Goal: Information Seeking & Learning: Understand process/instructions

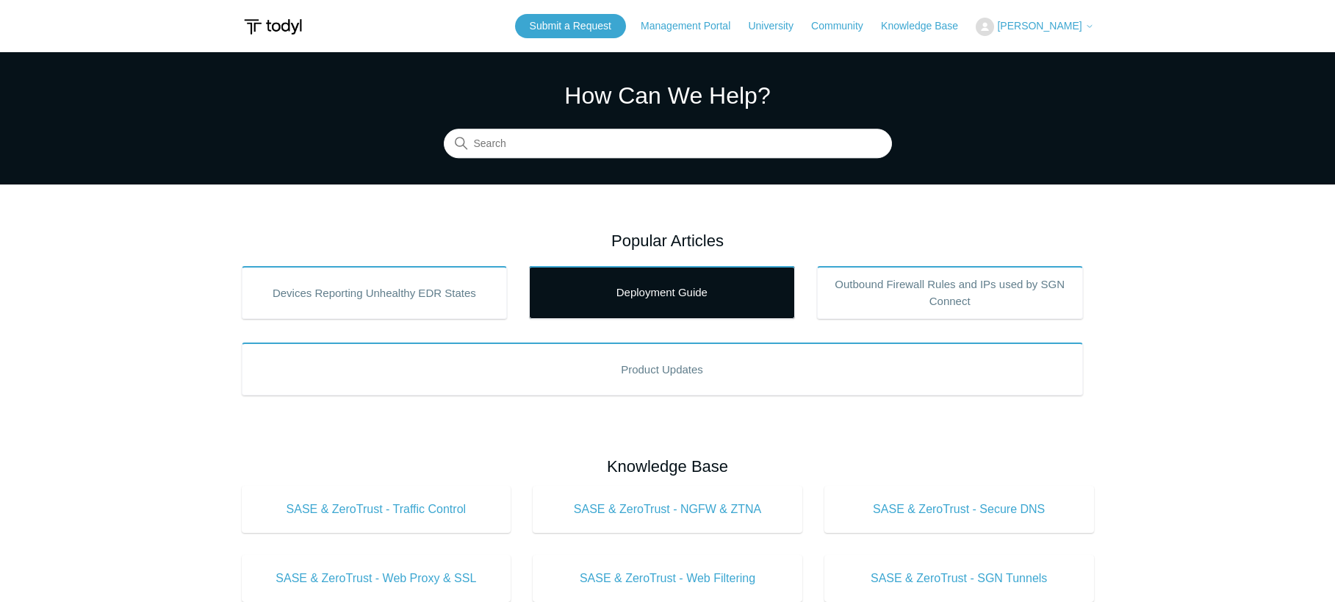
click at [707, 295] on link "Deployment Guide" at bounding box center [662, 292] width 266 height 53
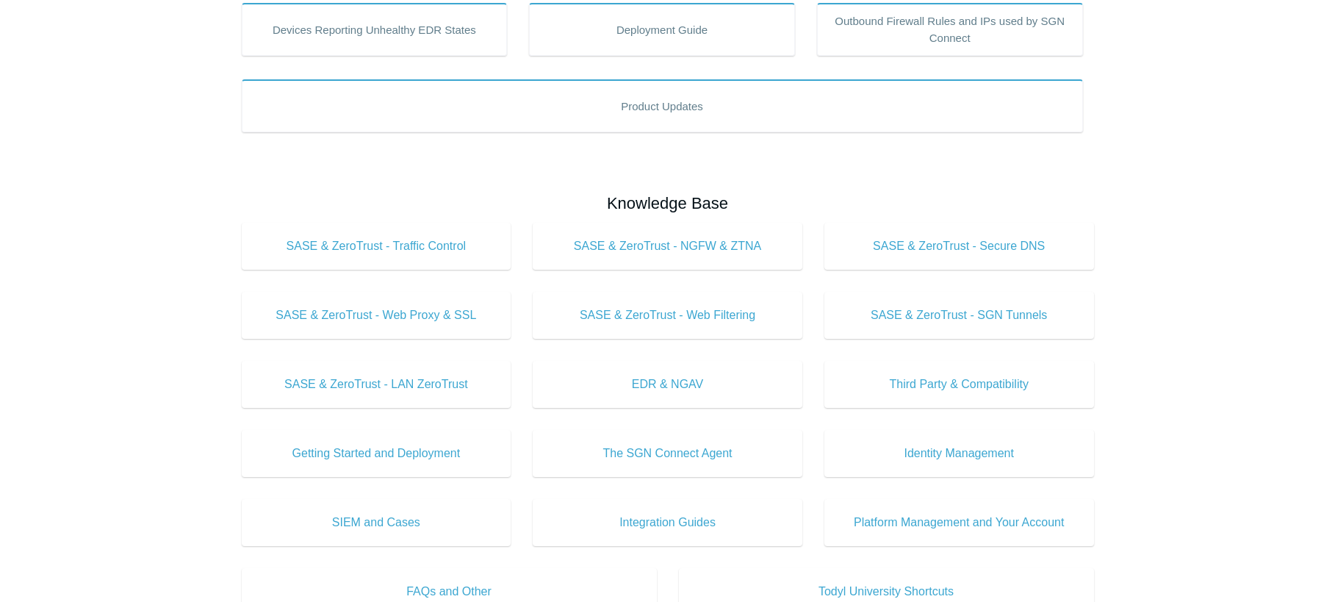
scroll to position [264, 0]
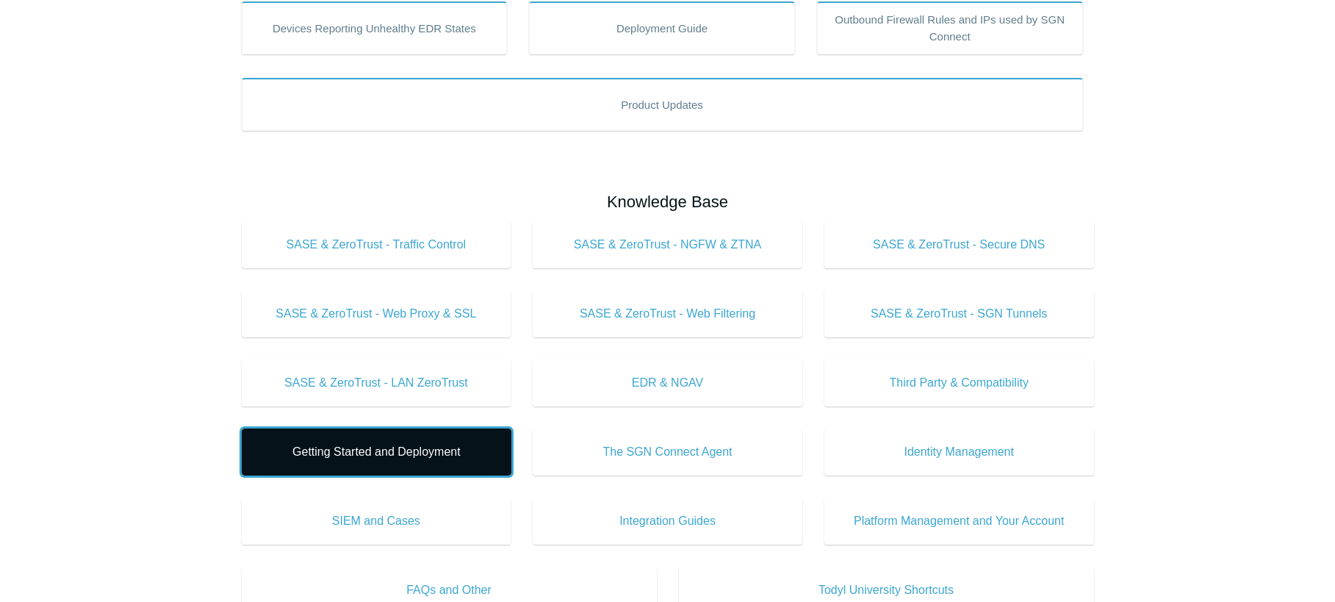
click at [340, 453] on span "Getting Started and Deployment" at bounding box center [377, 452] width 226 height 18
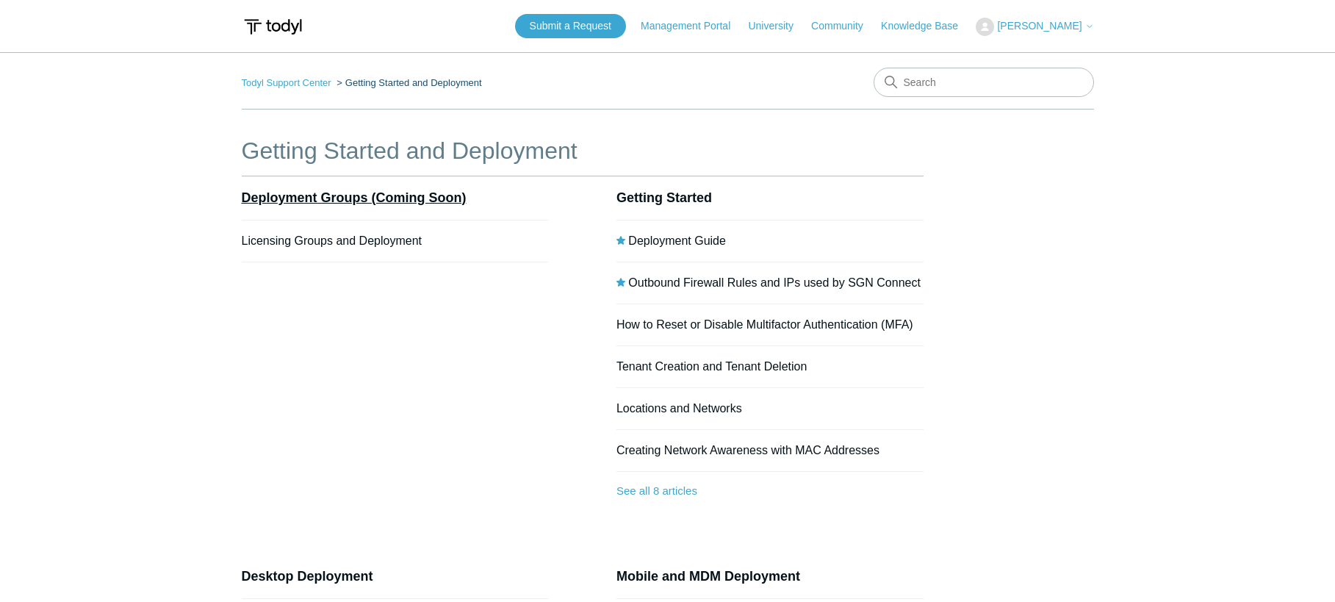
click at [318, 191] on link "Deployment Groups (Coming Soon)" at bounding box center [354, 197] width 225 height 15
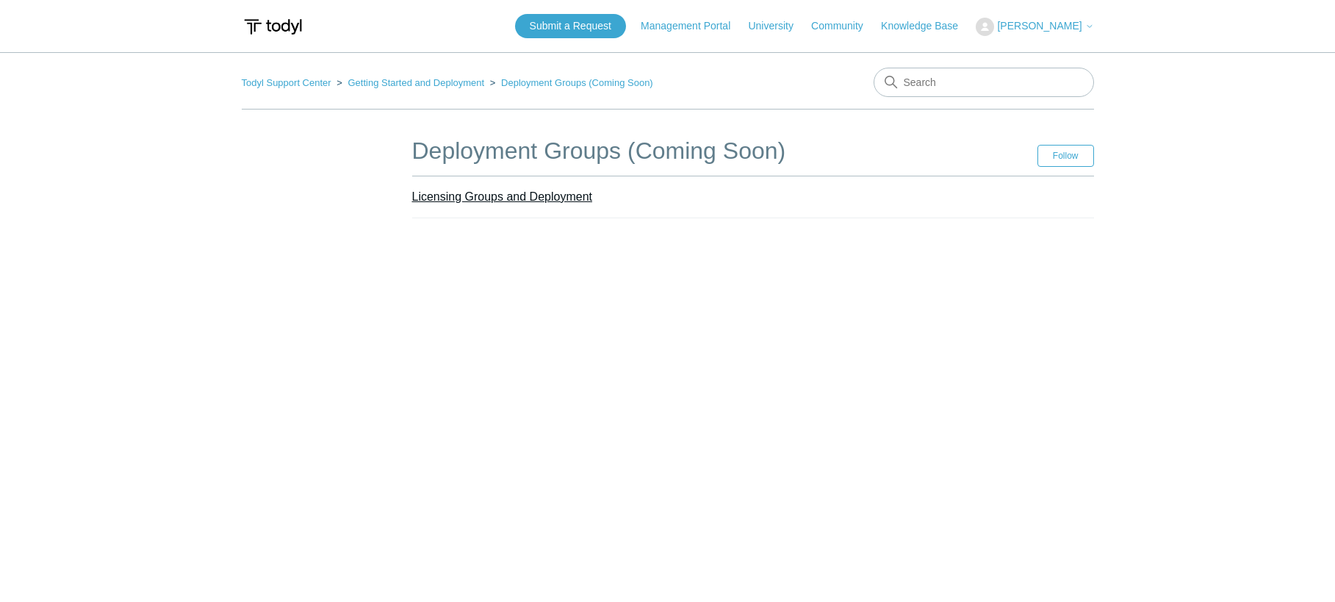
click at [471, 195] on link "Licensing Groups and Deployment" at bounding box center [502, 196] width 180 height 12
